Goal: Check status: Check status

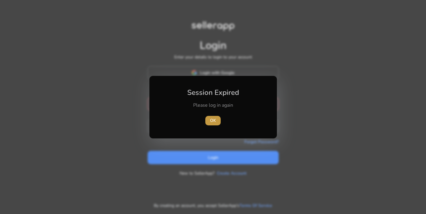
click at [210, 121] on span "button" at bounding box center [213, 120] width 15 height 14
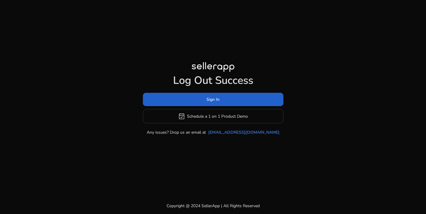
click at [206, 101] on span at bounding box center [213, 99] width 141 height 14
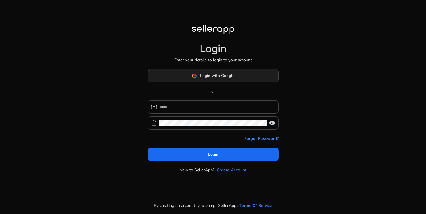
click at [207, 78] on span "Login with Google" at bounding box center [217, 76] width 34 height 6
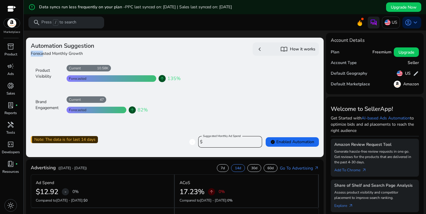
drag, startPoint x: 42, startPoint y: 55, endPoint x: 76, endPoint y: 50, distance: 34.3
click at [76, 50] on div "Automation Suggestion Forecasted Monthly Growth Product Visibility 10.58K Curre…" at bounding box center [102, 86] width 142 height 89
click at [229, 136] on mat-label "Suggested Monthly Ad Spend" at bounding box center [222, 136] width 38 height 4
click at [229, 139] on input "****" at bounding box center [230, 142] width 53 height 7
click at [229, 136] on mat-label "Suggested Monthly Ad Spend" at bounding box center [222, 136] width 38 height 4
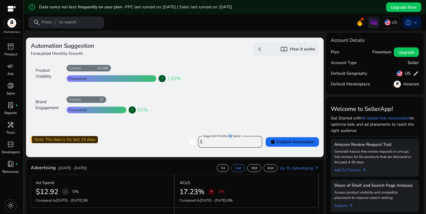
click at [229, 139] on input "****" at bounding box center [230, 142] width 53 height 7
click at [229, 136] on mat-label "Suggested Monthly Ad Spend" at bounding box center [222, 136] width 38 height 4
click at [229, 139] on input "****" at bounding box center [230, 142] width 53 height 7
click at [81, 111] on div "Forecasted" at bounding box center [77, 109] width 20 height 5
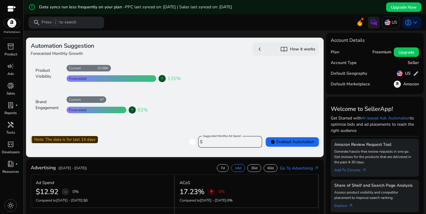
click at [147, 30] on mat-toolbar "search Press / to search US account_circle keyboard_arrow_down" at bounding box center [225, 22] width 403 height 16
click at [6, 206] on div "light_mode" at bounding box center [10, 205] width 21 height 17
click at [11, 206] on span "light_mode" at bounding box center [10, 205] width 7 height 7
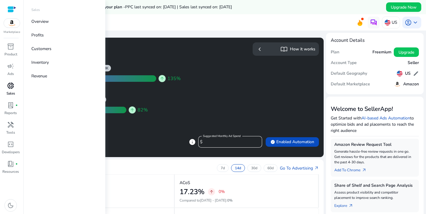
click at [11, 89] on span "donut_small" at bounding box center [10, 85] width 7 height 7
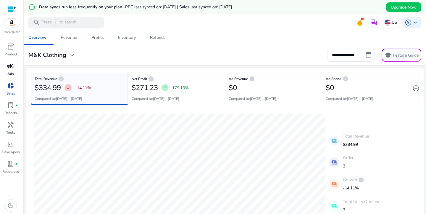
click at [12, 65] on span "campaign" at bounding box center [10, 65] width 7 height 7
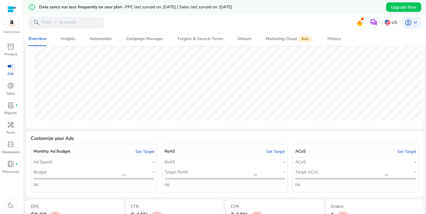
scroll to position [147, 0]
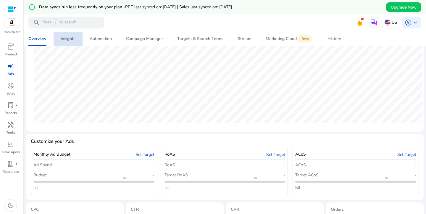
click at [65, 37] on div "Insights" at bounding box center [68, 39] width 15 height 4
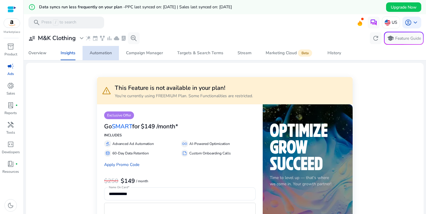
click at [102, 55] on div "Automation" at bounding box center [101, 53] width 22 height 4
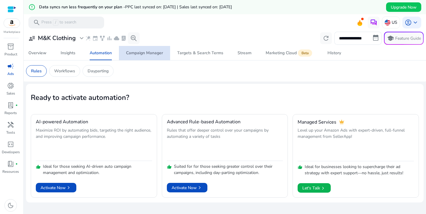
click at [142, 54] on div "Campaign Manager" at bounding box center [144, 53] width 37 height 4
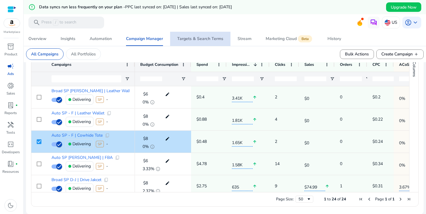
click at [202, 40] on div "Targets & Search Terms" at bounding box center [200, 39] width 46 height 4
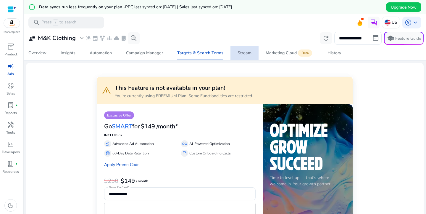
click at [244, 56] on span "Stream" at bounding box center [245, 53] width 14 height 14
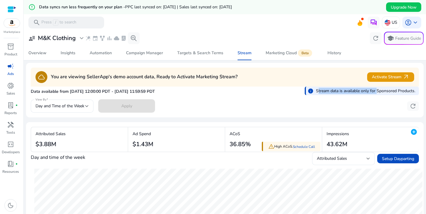
drag, startPoint x: 319, startPoint y: 91, endPoint x: 377, endPoint y: 92, distance: 58.6
click at [377, 92] on p "Stream data is available only for Sponsored Products." at bounding box center [366, 91] width 100 height 6
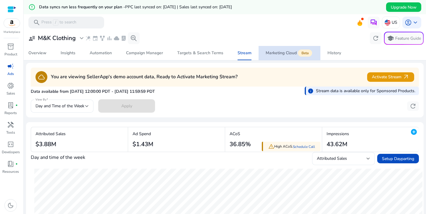
click at [290, 57] on span "Marketing Cloud Beta" at bounding box center [290, 53] width 48 height 14
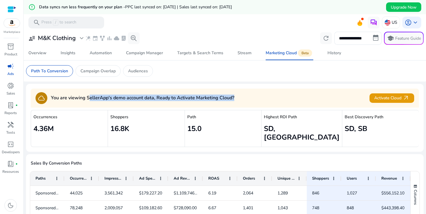
drag, startPoint x: 89, startPoint y: 97, endPoint x: 249, endPoint y: 98, distance: 159.6
click at [249, 98] on div "cloud You are viewing SellerApp's demo account data, Ready to Activate Marketin…" at bounding box center [225, 98] width 389 height 12
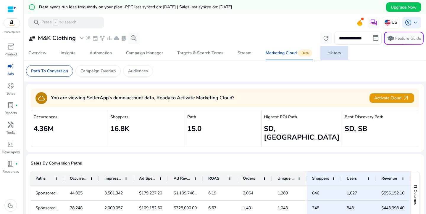
click at [334, 55] on div "History" at bounding box center [335, 53] width 14 height 4
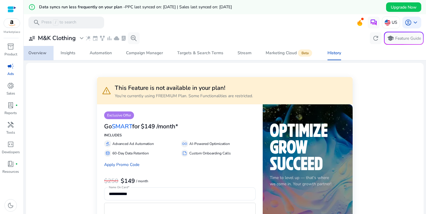
click at [40, 55] on div "Overview" at bounding box center [37, 53] width 18 height 4
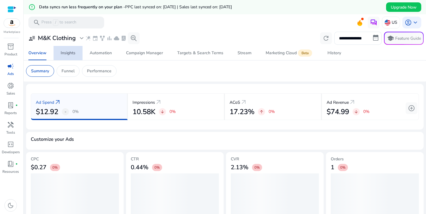
click at [63, 56] on span "Insights" at bounding box center [68, 53] width 15 height 14
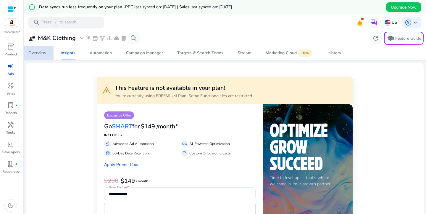
click at [46, 55] on div "Overview" at bounding box center [37, 53] width 18 height 4
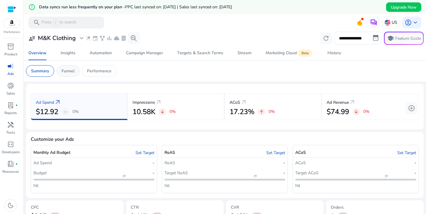
click at [66, 72] on p "Funnel" at bounding box center [68, 71] width 13 height 6
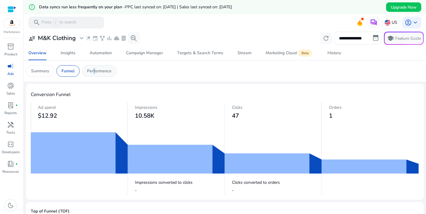
click at [94, 71] on p "Performance" at bounding box center [99, 71] width 25 height 6
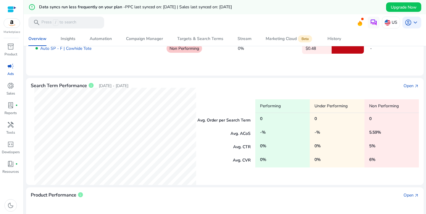
scroll to position [99, 0]
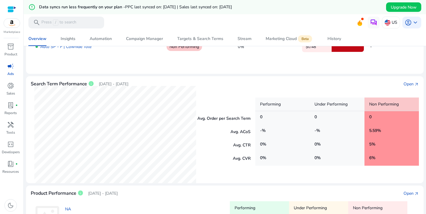
click at [423, 65] on mat-card "Campaign Performance info Aug 24, 2025 - Sep 23, 2025 Open arrow_outward Campai…" at bounding box center [225, 29] width 398 height 89
drag, startPoint x: 373, startPoint y: 129, endPoint x: 385, endPoint y: 130, distance: 12.2
click at [385, 130] on div "5.59 %" at bounding box center [392, 132] width 54 height 14
drag, startPoint x: 370, startPoint y: 154, endPoint x: 378, endPoint y: 155, distance: 8.3
click at [378, 155] on div "6 %" at bounding box center [392, 159] width 54 height 14
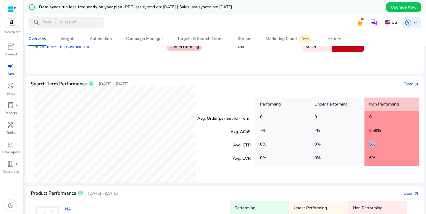
drag, startPoint x: 369, startPoint y: 141, endPoint x: 385, endPoint y: 144, distance: 16.3
click at [385, 144] on div "5 %" at bounding box center [392, 145] width 54 height 14
click at [408, 85] on div "Open" at bounding box center [409, 84] width 10 height 6
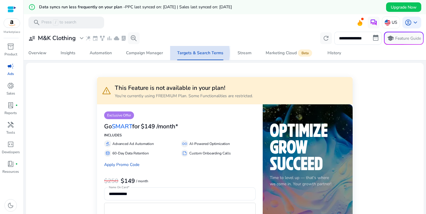
click at [195, 53] on div "Targets & Search Terms" at bounding box center [200, 53] width 46 height 4
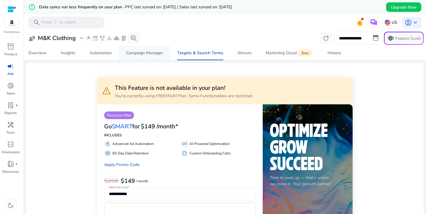
click at [136, 52] on div "Campaign Manager" at bounding box center [144, 53] width 37 height 4
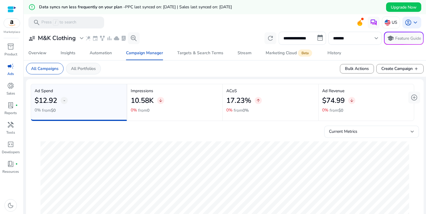
click at [87, 71] on p "All Portfolios" at bounding box center [83, 68] width 25 height 6
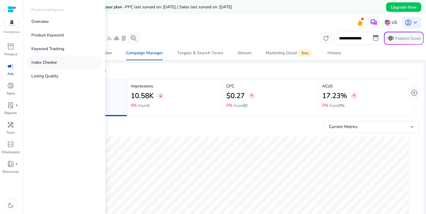
click at [52, 62] on p "Index Checker" at bounding box center [44, 62] width 26 height 6
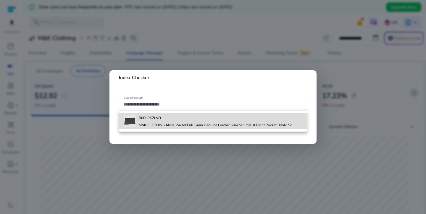
click at [148, 121] on div "B0FLPKZLVD M&K CLOTHING Mens Wallet Full Grain Genuine Leather Slim Minimalist …" at bounding box center [217, 121] width 156 height 16
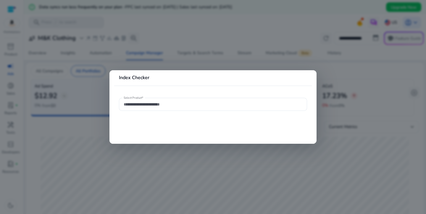
type input "**********"
